Goal: Task Accomplishment & Management: Manage account settings

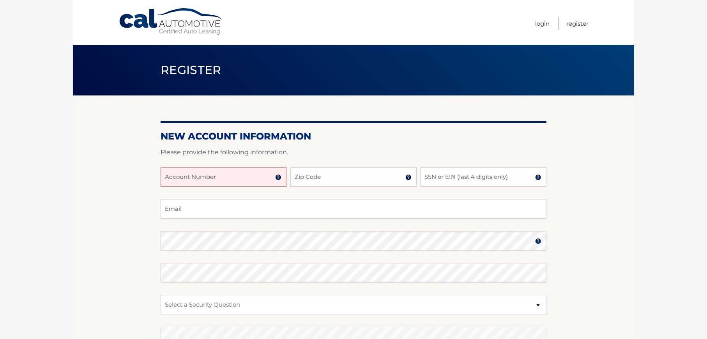
click at [174, 176] on input "Account Number" at bounding box center [224, 176] width 126 height 19
type input "44455532929"
click at [359, 182] on input "Zip Code" at bounding box center [353, 176] width 126 height 19
click at [328, 172] on input "Zip Code" at bounding box center [353, 176] width 126 height 19
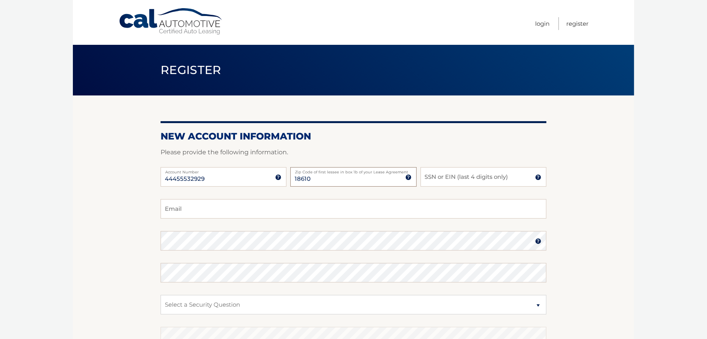
type input "18610"
click at [467, 175] on input "SSN or EIN (last 4 digits only)" at bounding box center [484, 176] width 126 height 19
type input "4001"
click at [213, 211] on input "Email" at bounding box center [354, 208] width 386 height 19
type input "stangrublauskas@yahoo.com"
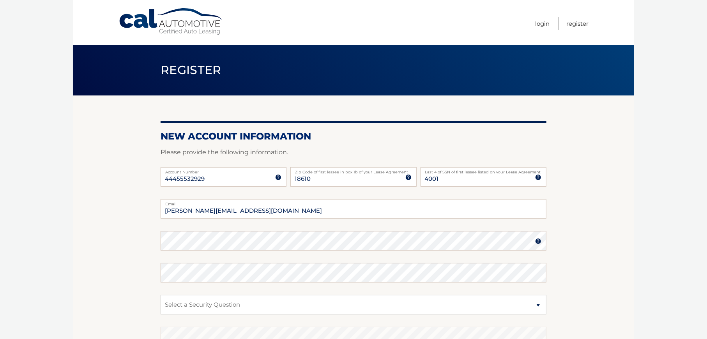
click at [538, 241] on img at bounding box center [538, 241] width 6 height 6
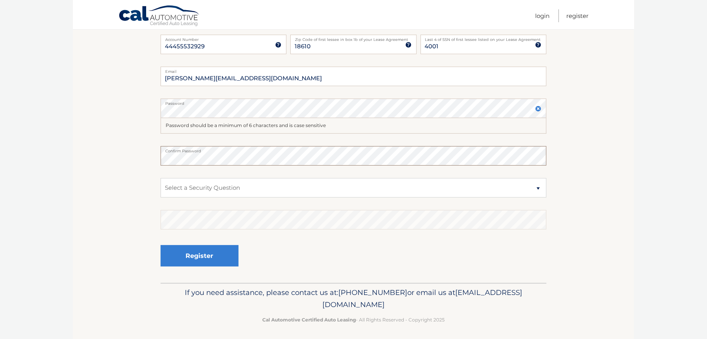
scroll to position [135, 0]
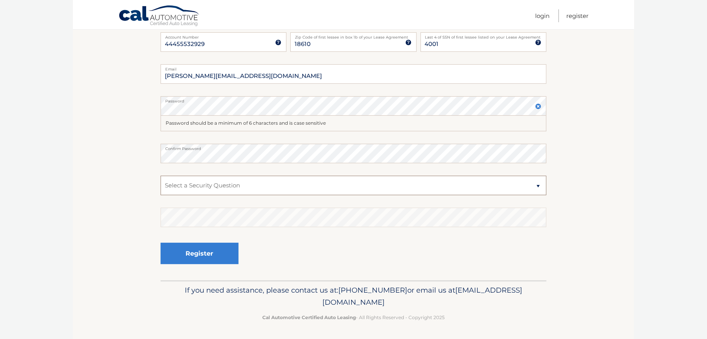
click at [200, 184] on select "Select a Security Question What was the name of your elementary school? What is…" at bounding box center [354, 185] width 386 height 19
select select "2"
click at [161, 176] on select "Select a Security Question What was the name of your elementary school? What is…" at bounding box center [354, 185] width 386 height 19
click at [196, 251] on button "Register" at bounding box center [200, 253] width 78 height 21
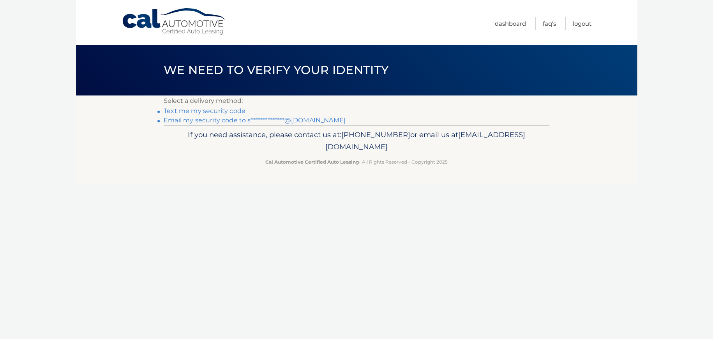
click at [188, 121] on link "**********" at bounding box center [255, 120] width 182 height 7
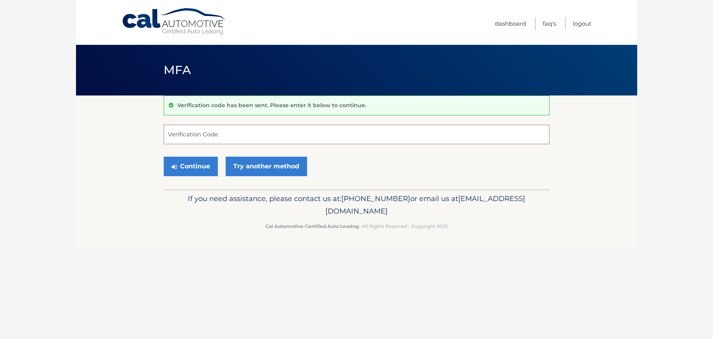
click at [187, 136] on input "Verification Code" at bounding box center [357, 134] width 386 height 19
type input "607878"
click at [195, 163] on button "Continue" at bounding box center [191, 166] width 54 height 19
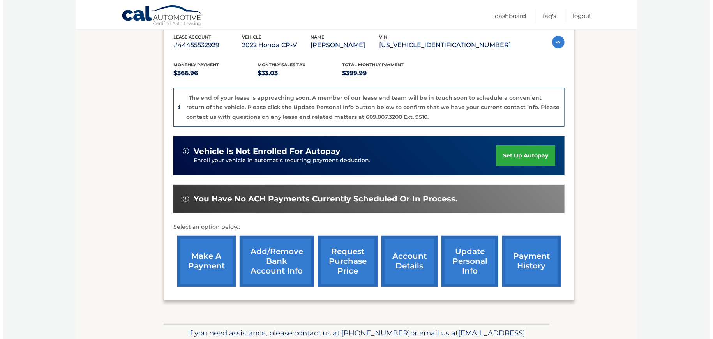
scroll to position [156, 0]
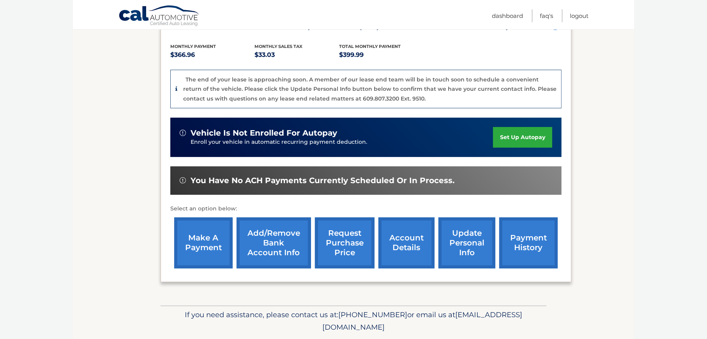
click at [338, 242] on link "request purchase price" at bounding box center [345, 243] width 60 height 51
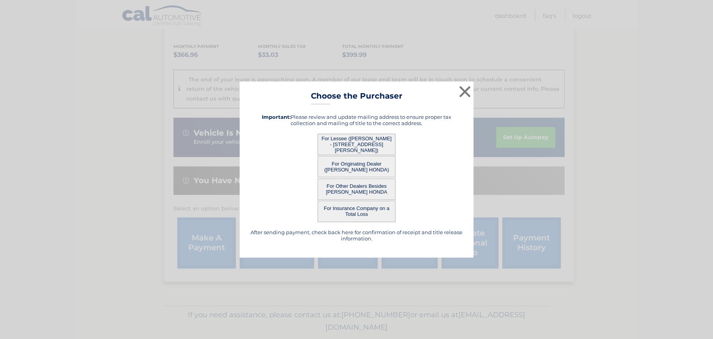
click at [343, 144] on button "For Lessee (STANLEY GRUBLAUSKAS - PO Box 683, , Blakeslee, PA 18610)" at bounding box center [357, 144] width 78 height 21
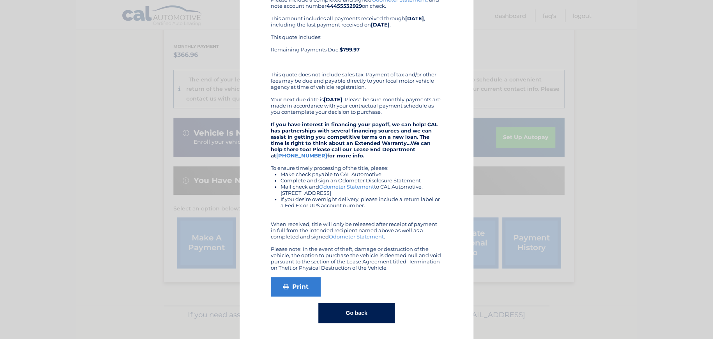
scroll to position [90, 0]
click at [298, 288] on link "Print" at bounding box center [296, 286] width 50 height 19
